Goal: Task Accomplishment & Management: Complete application form

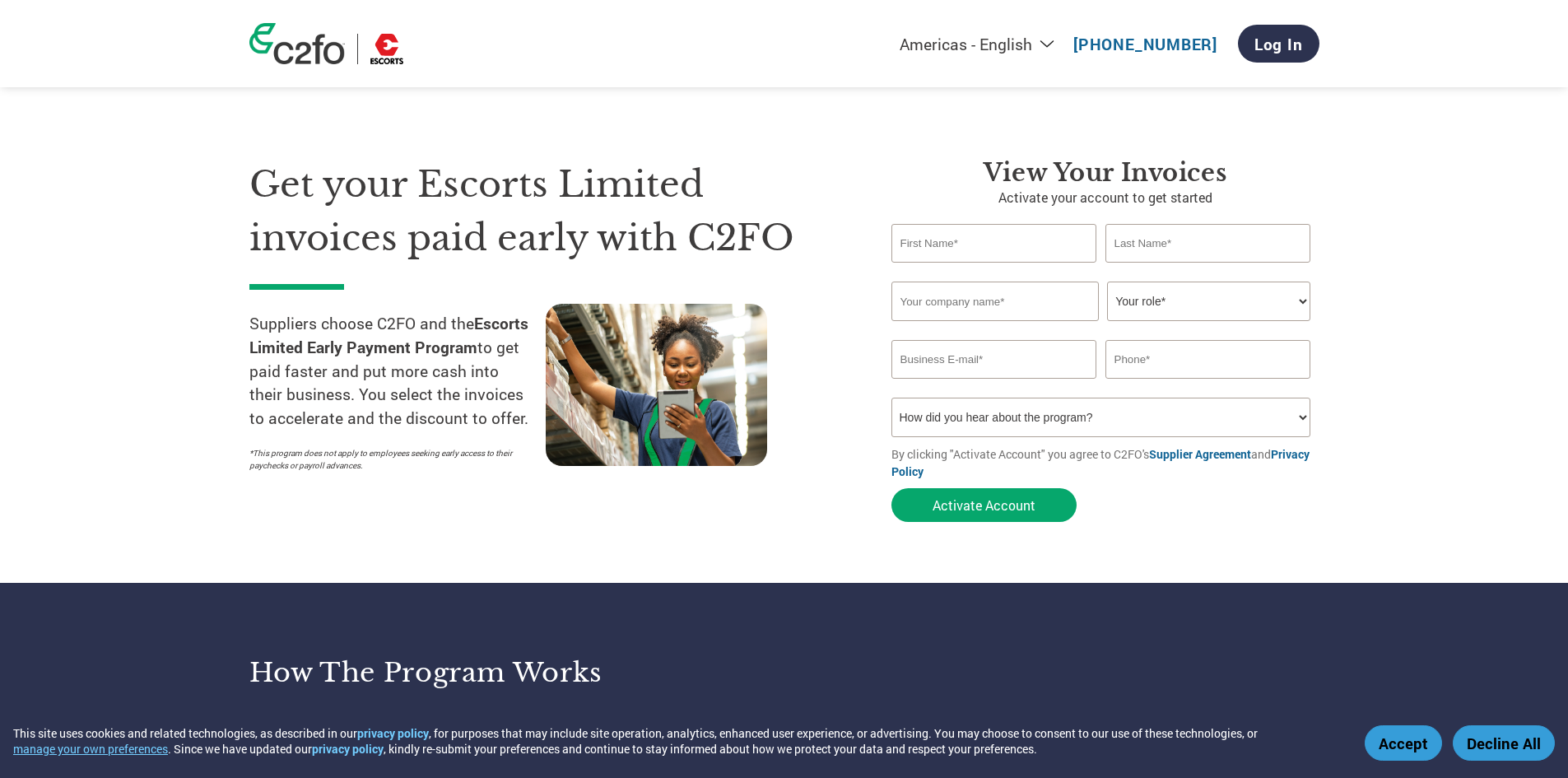
click at [1135, 296] on select "Your role* CFO Controller Credit Manager Finance Director Treasurer CEO Preside…" at bounding box center [1209, 301] width 203 height 39
click at [1023, 364] on input "email" at bounding box center [994, 359] width 206 height 38
click at [1134, 374] on input "text" at bounding box center [1208, 359] width 206 height 38
click at [1080, 360] on input "email" at bounding box center [994, 359] width 206 height 38
click at [1142, 359] on input "text" at bounding box center [1208, 359] width 206 height 38
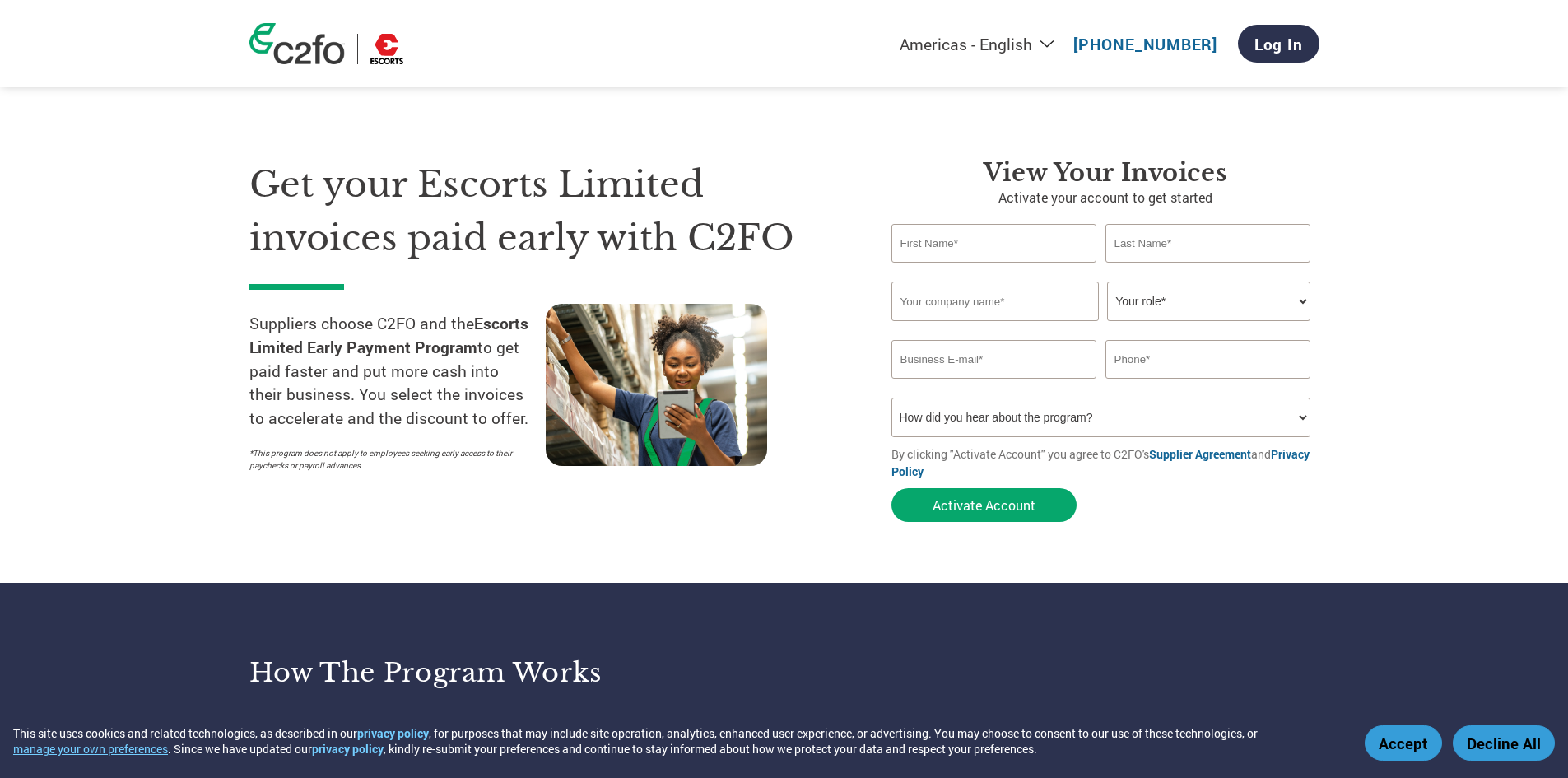
click at [975, 247] on input "text" at bounding box center [994, 243] width 206 height 38
type input "[PERSON_NAME]"
type input "C D"
type input "Silwin Winches India Pvt ltd"
click at [1217, 307] on select "Your role* CFO Controller Credit Manager Finance Director Treasurer CEO Preside…" at bounding box center [1209, 301] width 203 height 39
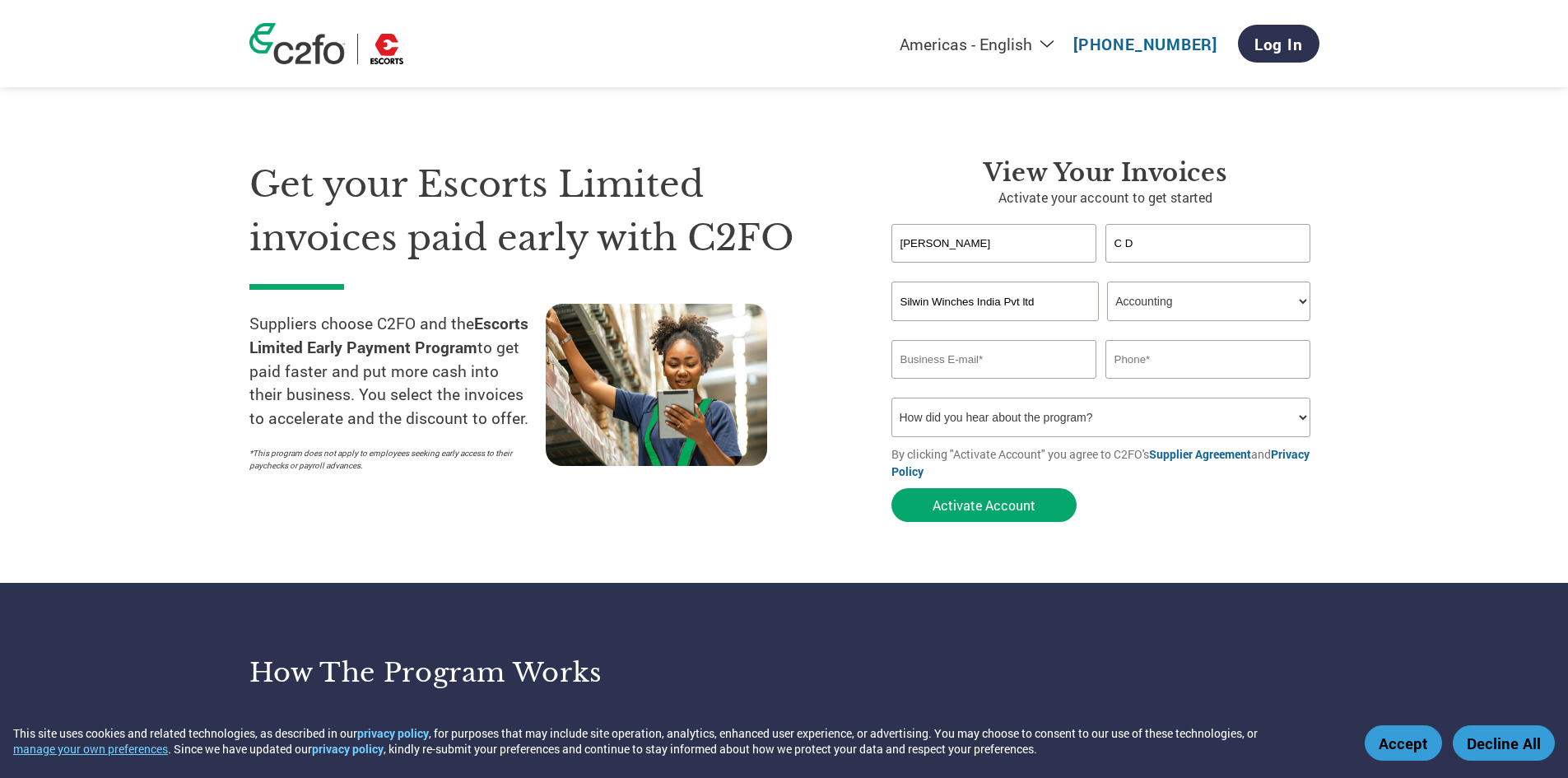
select select "ACCOUNTS_RECEIVABLE"
click at [1107, 281] on select "Your role* CFO Controller Credit Manager Finance Director Treasurer CEO Preside…" at bounding box center [1209, 301] width 203 height 39
click at [1019, 357] on input "email" at bounding box center [994, 359] width 206 height 38
type input "[EMAIL_ADDRESS][DOMAIN_NAME]"
type input "[PHONE_NUMBER]"
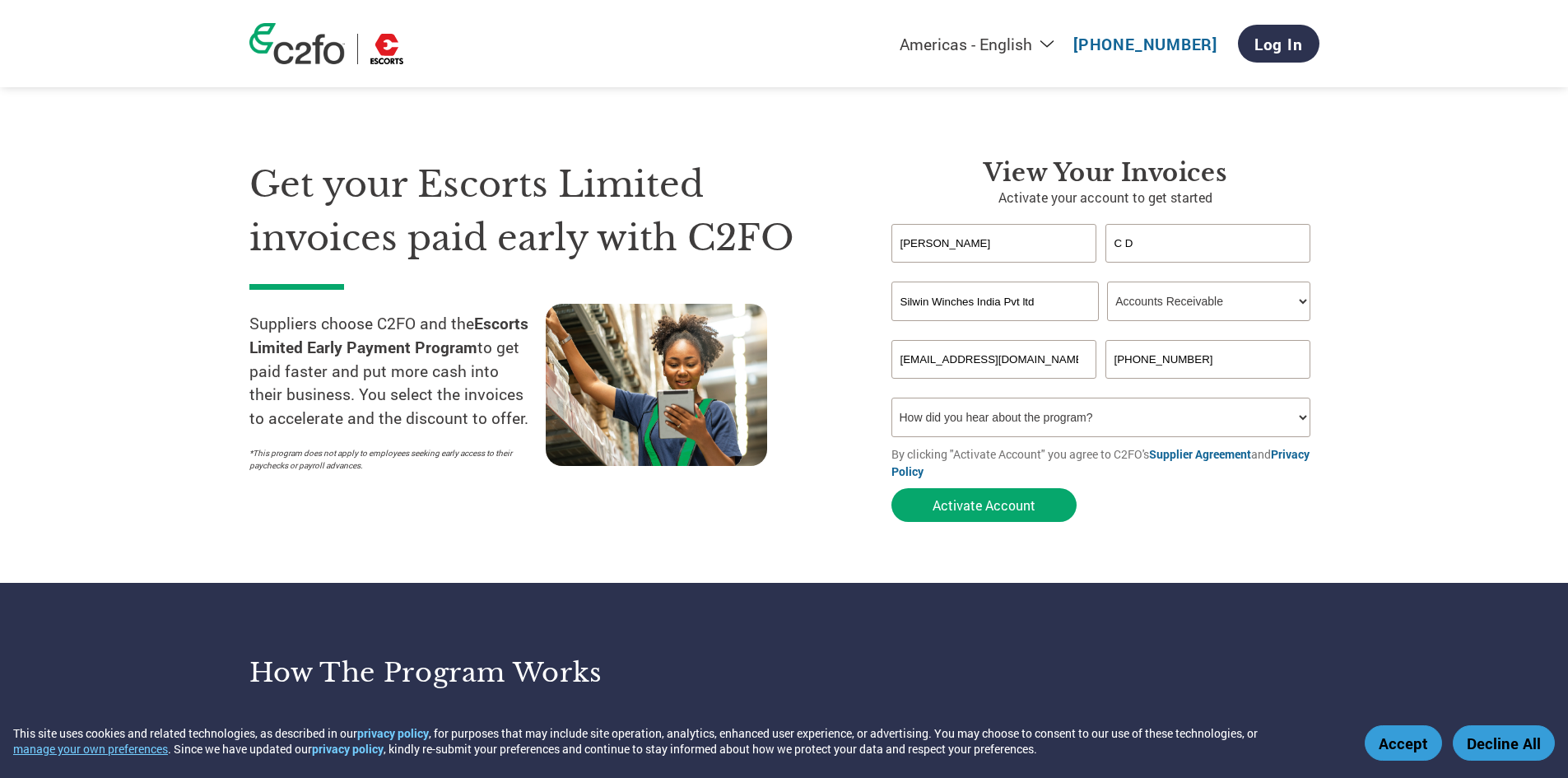
click at [1040, 430] on select "How did you hear about the program? Received a letter Email Social Media Online…" at bounding box center [1102, 417] width 420 height 39
select select "Other"
click at [892, 398] on select "How did you hear about the program? Received a letter Email Social Media Online…" at bounding box center [1102, 417] width 420 height 39
click at [980, 508] on button "Activate Account" at bounding box center [984, 505] width 185 height 34
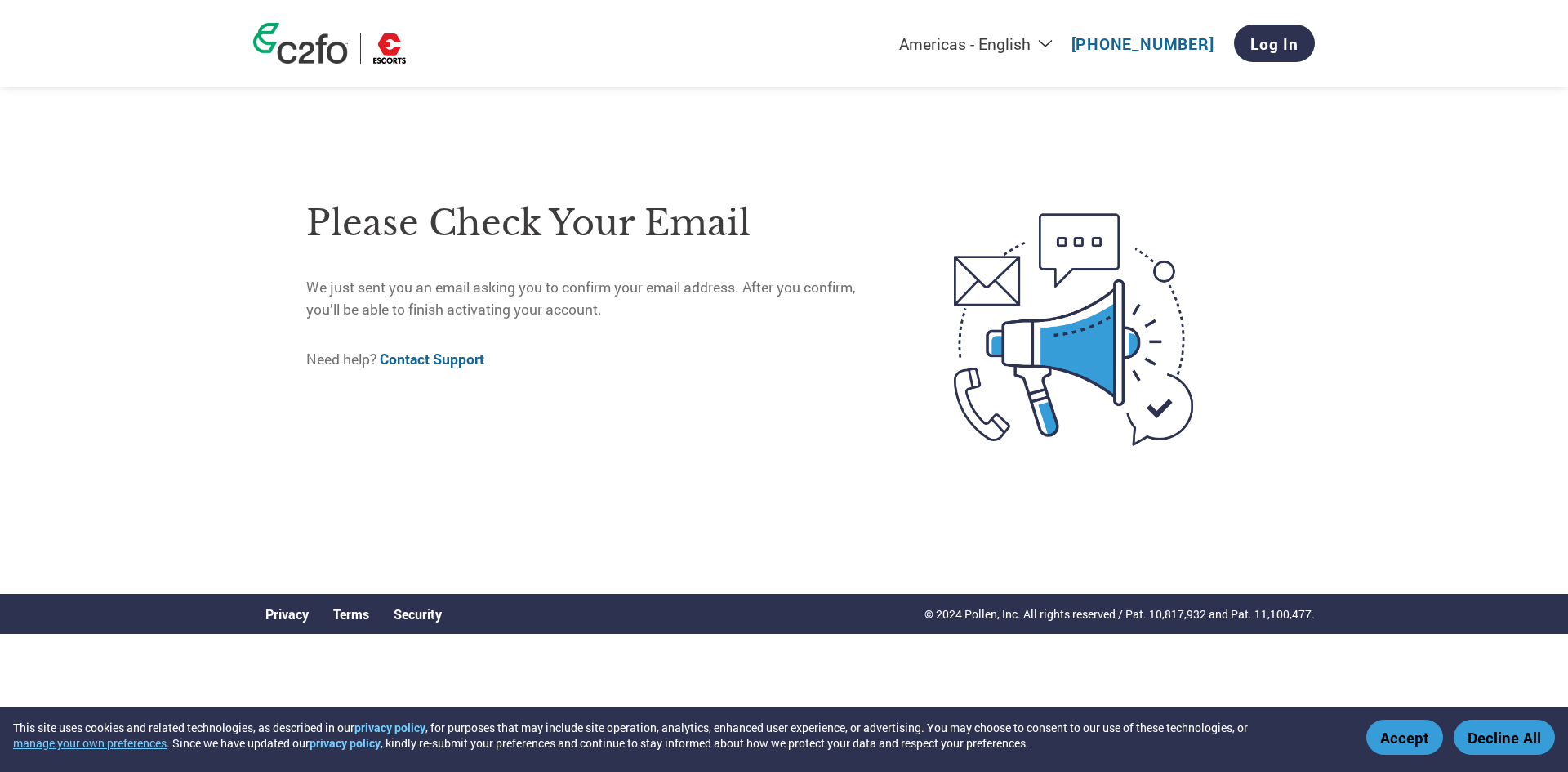
click at [424, 360] on link "Contact Support" at bounding box center [432, 358] width 105 height 19
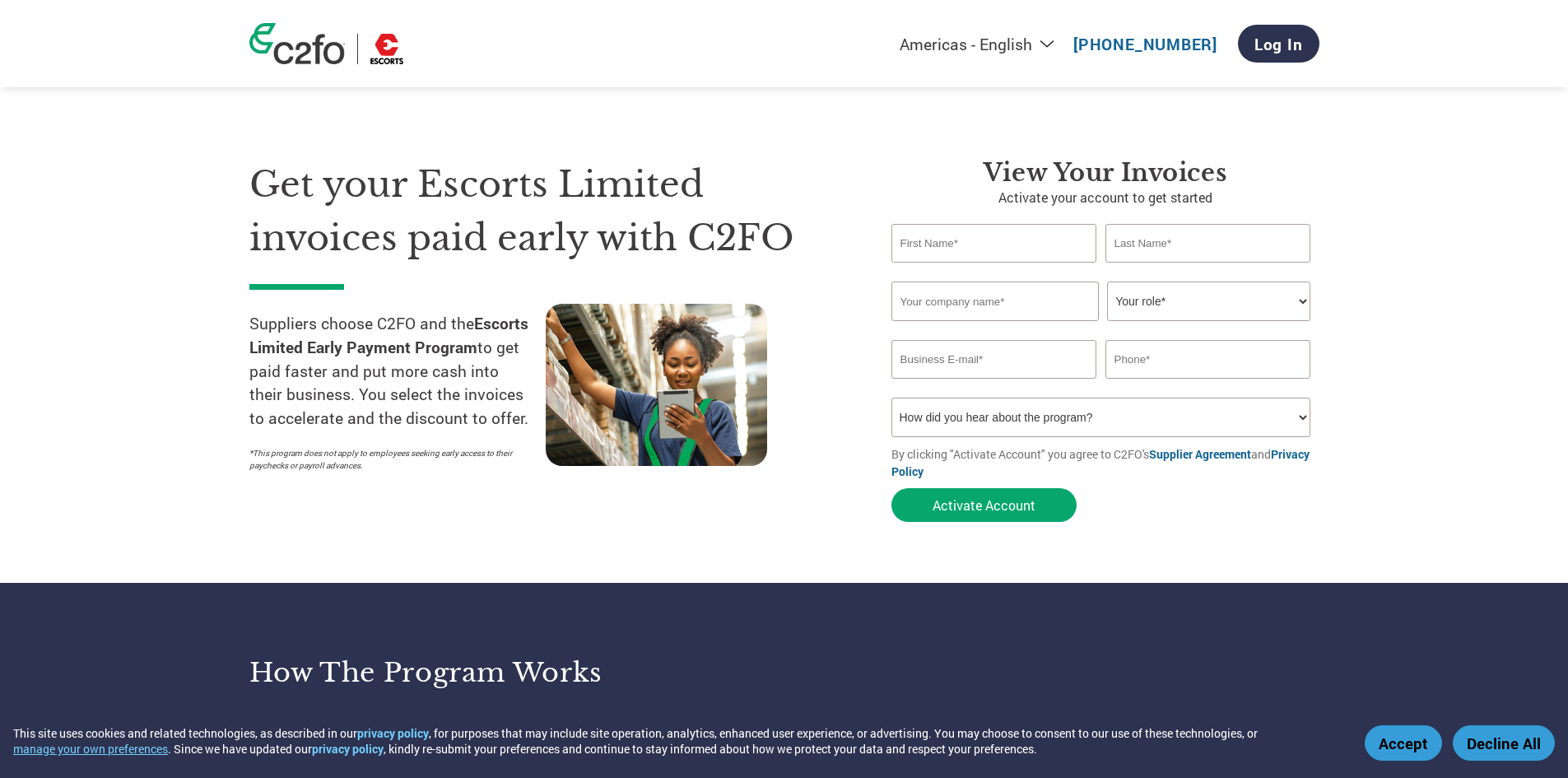
click at [955, 241] on input "text" at bounding box center [994, 243] width 206 height 38
type input "[PERSON_NAME]"
click at [1153, 238] on input "text" at bounding box center [1208, 243] width 206 height 38
type input "C D"
click at [981, 308] on input "text" at bounding box center [995, 301] width 207 height 39
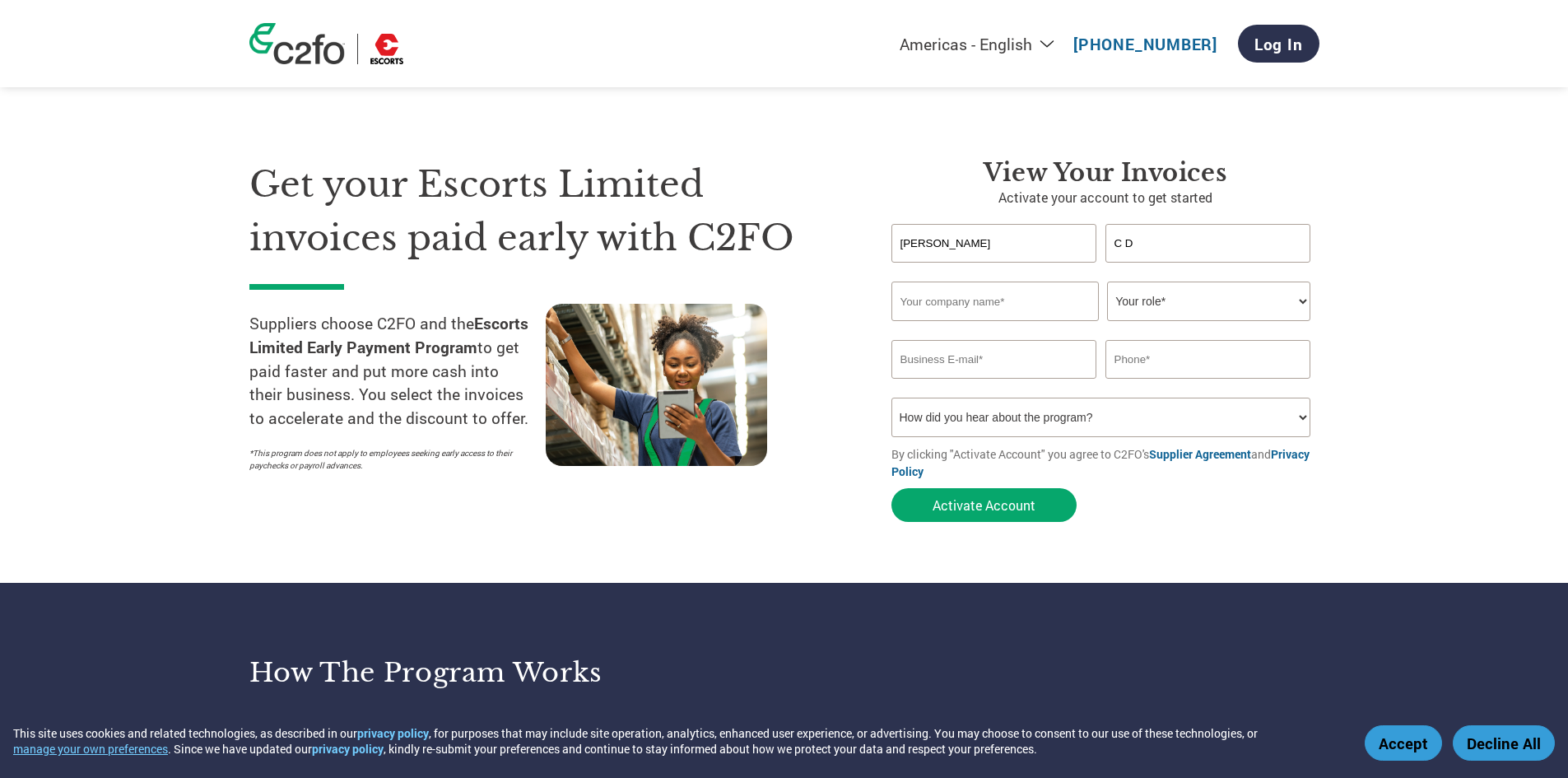
click at [985, 308] on input "text" at bounding box center [995, 301] width 207 height 39
